Goal: Task Accomplishment & Management: Use online tool/utility

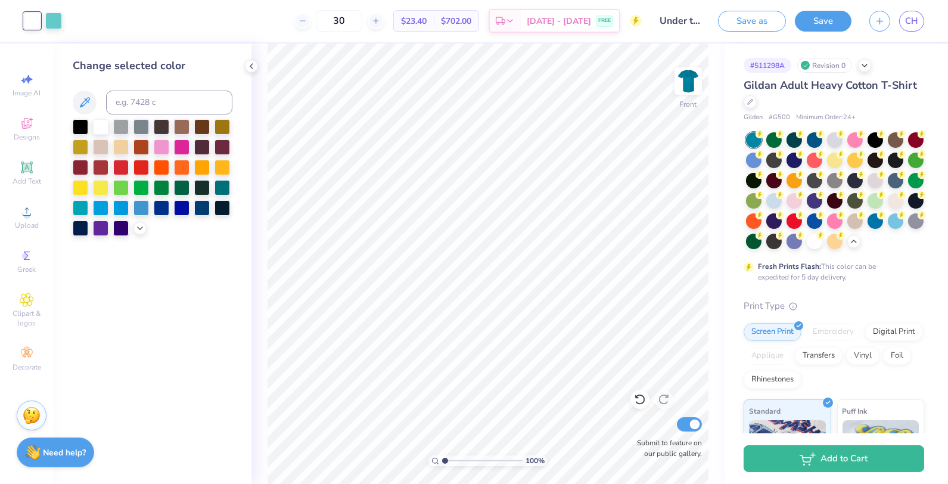
click at [900, 26] on div "CH" at bounding box center [897, 21] width 55 height 21
click at [911, 23] on span "CH" at bounding box center [912, 21] width 13 height 14
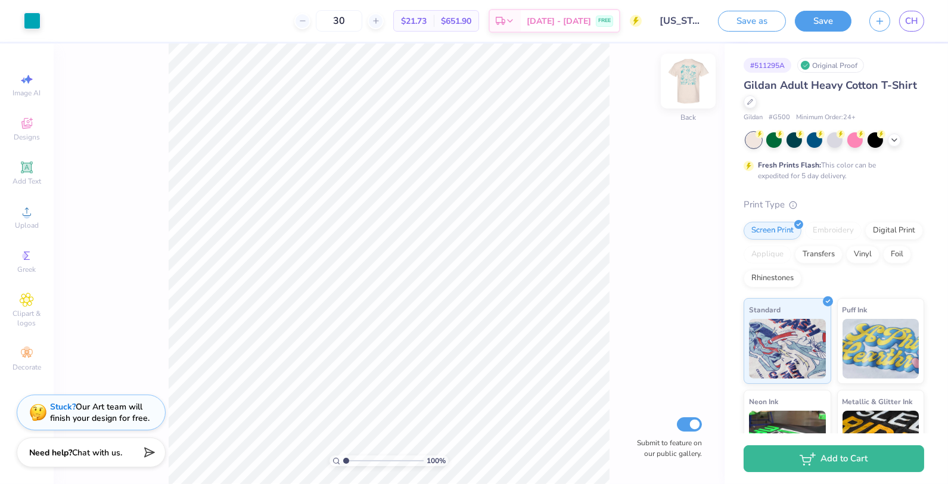
click at [696, 84] on img at bounding box center [689, 81] width 48 height 48
type input "11.70"
type input "14.38"
click at [857, 145] on div at bounding box center [855, 138] width 15 height 15
click at [894, 141] on icon at bounding box center [895, 139] width 10 height 10
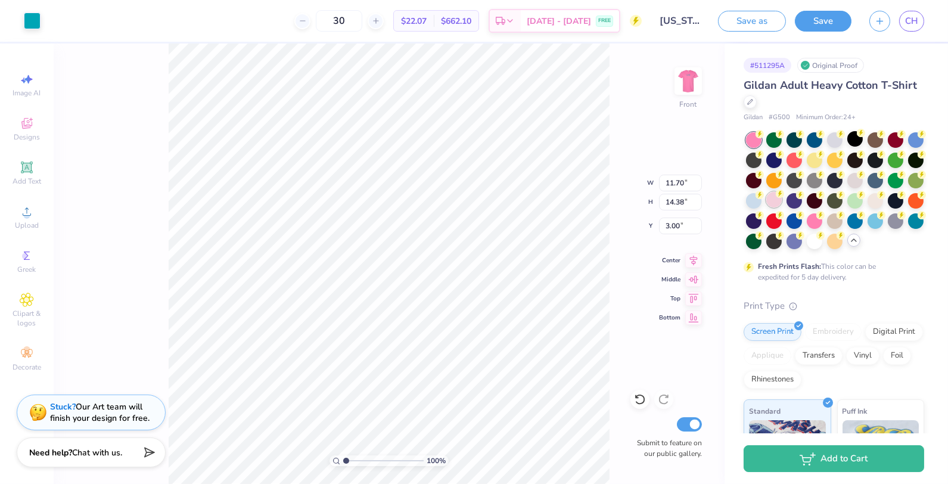
click at [777, 201] on div at bounding box center [774, 199] width 15 height 15
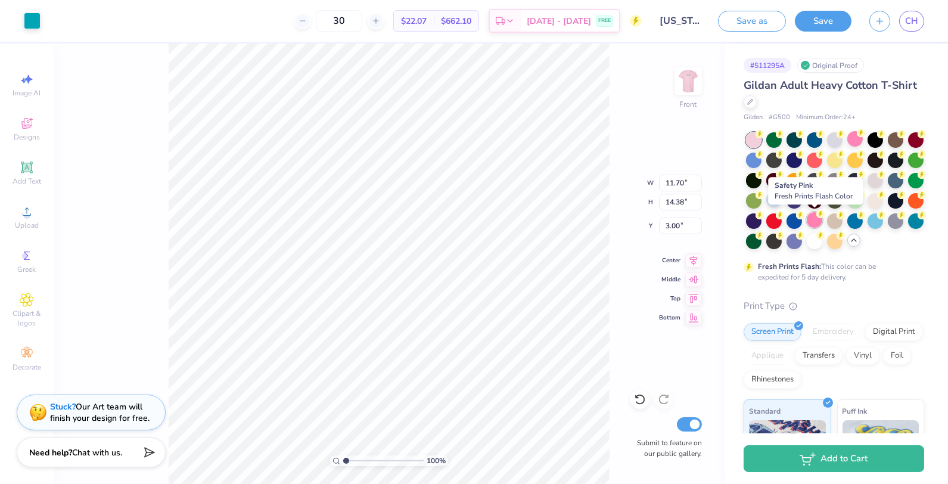
click at [810, 219] on div at bounding box center [814, 219] width 15 height 15
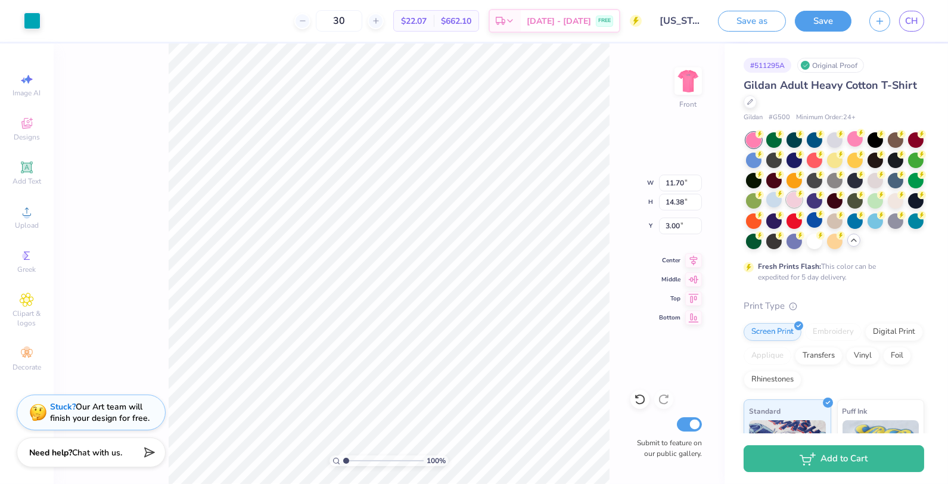
click at [796, 201] on div at bounding box center [794, 199] width 15 height 15
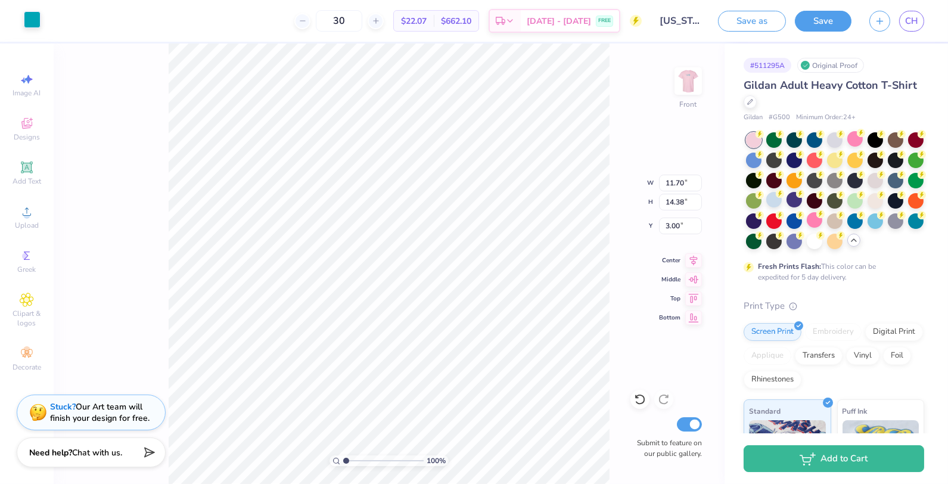
click at [30, 25] on div at bounding box center [32, 19] width 17 height 17
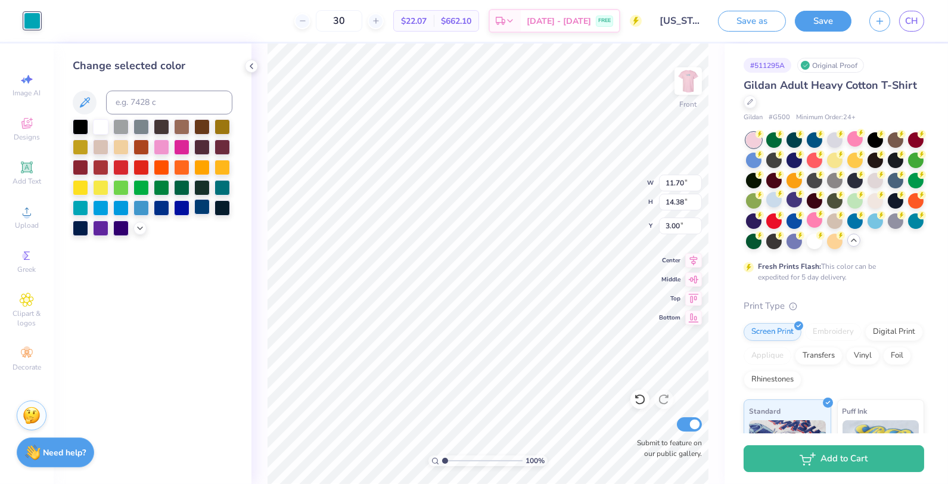
click at [207, 213] on div at bounding box center [201, 206] width 15 height 15
click at [683, 86] on img at bounding box center [689, 81] width 48 height 48
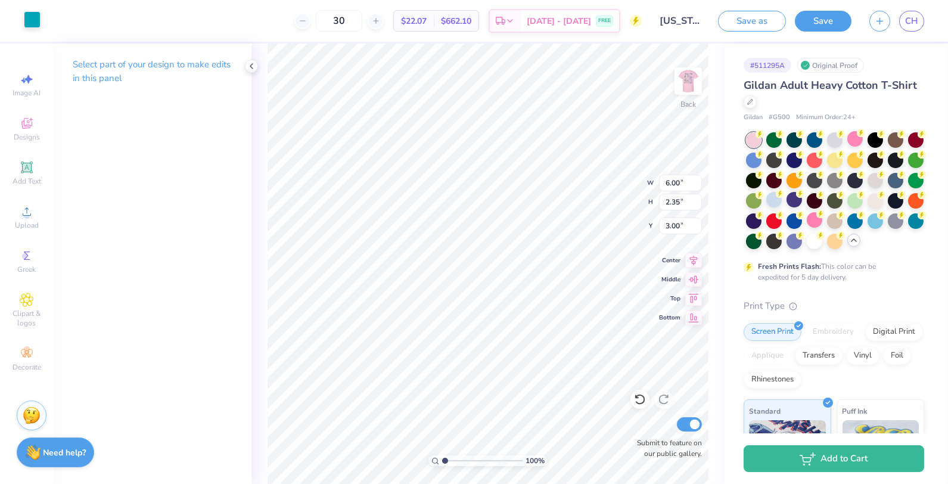
click at [37, 23] on div at bounding box center [32, 19] width 17 height 17
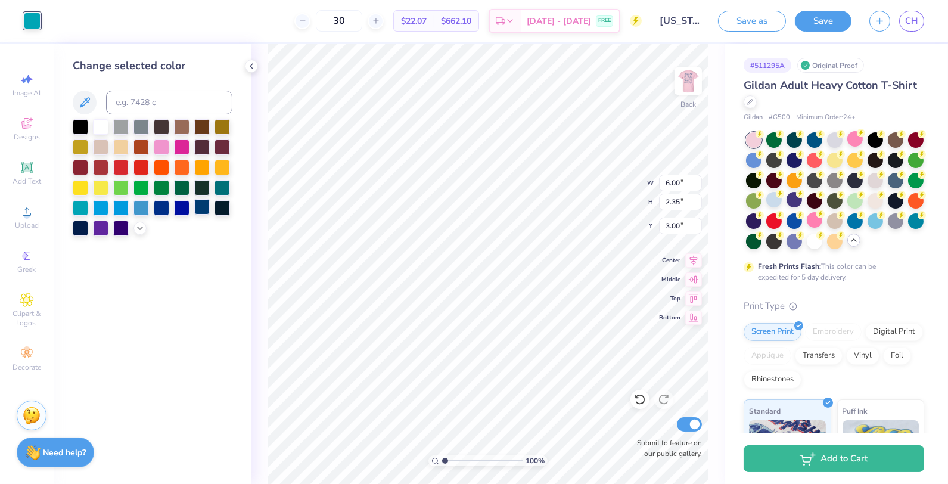
click at [197, 206] on div at bounding box center [201, 206] width 15 height 15
click at [696, 80] on img at bounding box center [689, 81] width 48 height 48
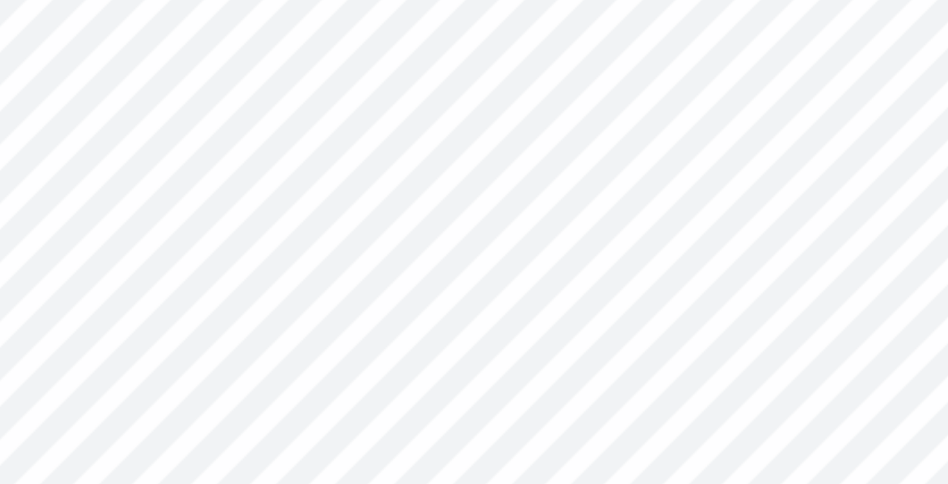
type input "0.18"
type input "0.17"
type input "13.70"
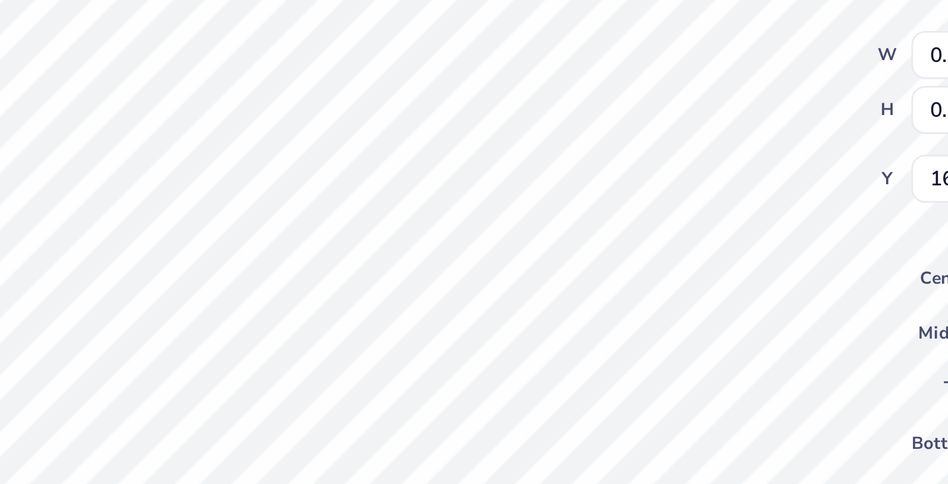
type input "16.62"
type input "0.32"
type input "0.29"
type input "16.63"
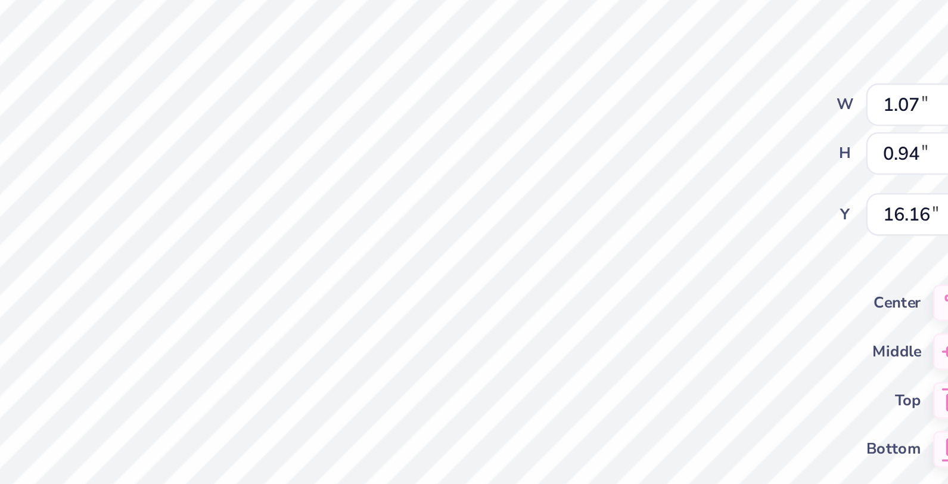
type input "16.16"
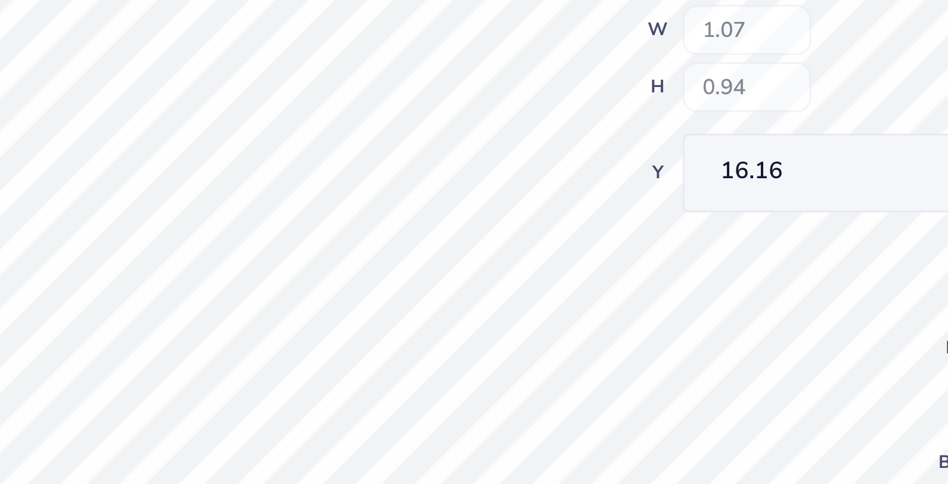
type input "18.08"
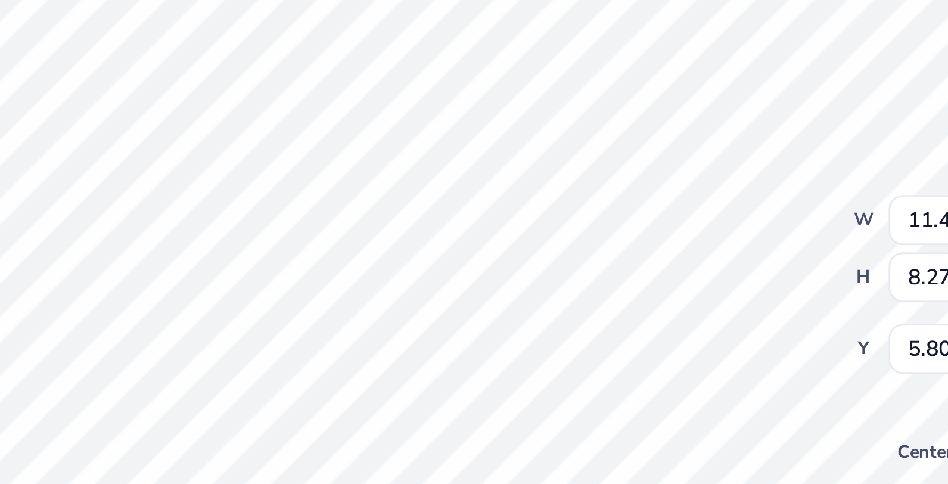
click at [594, 185] on div "100 % Front W 11.46 11.46 " H 8.27 8.27 " Y 5.80 5.80 " Center Middle Top Botto…" at bounding box center [488, 264] width 473 height 441
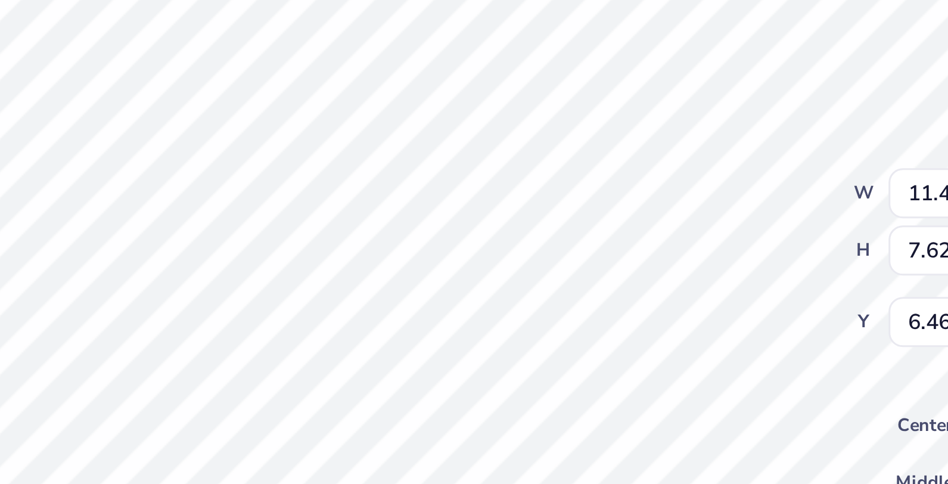
click at [597, 183] on div "100 % Front W 11.46 11.46 " H 7.62 7.62 " Y 6.46 6.46 " Center Middle Top Botto…" at bounding box center [488, 264] width 473 height 441
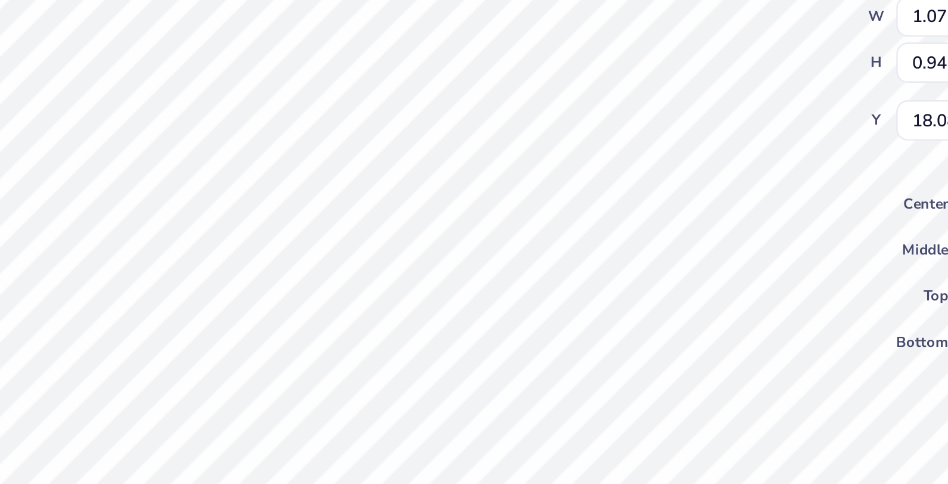
type input "16.24"
